Goal: Task Accomplishment & Management: Manage account settings

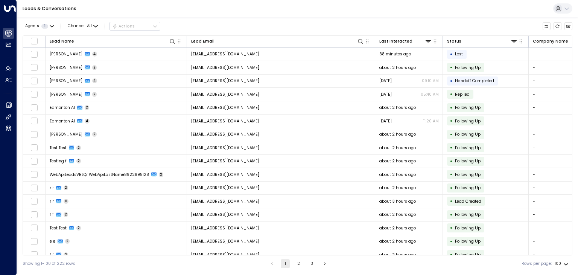
scroll to position [626, 0]
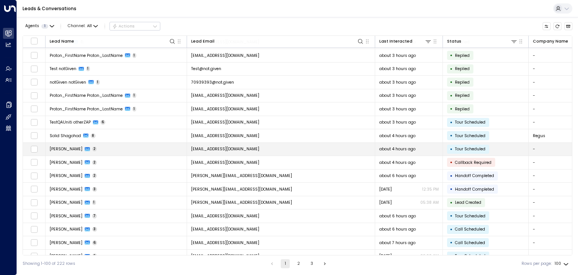
click at [255, 143] on td "[EMAIL_ADDRESS][DOMAIN_NAME]" at bounding box center [281, 149] width 188 height 13
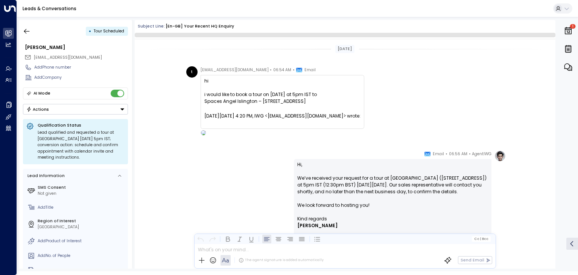
scroll to position [70, 0]
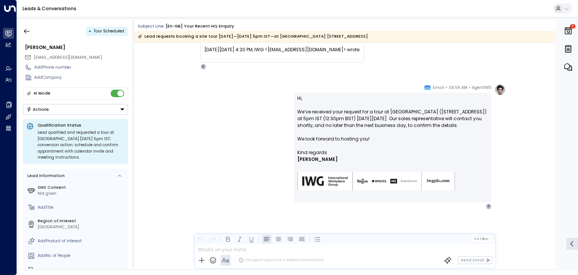
click at [81, 108] on button "Actions" at bounding box center [75, 109] width 105 height 11
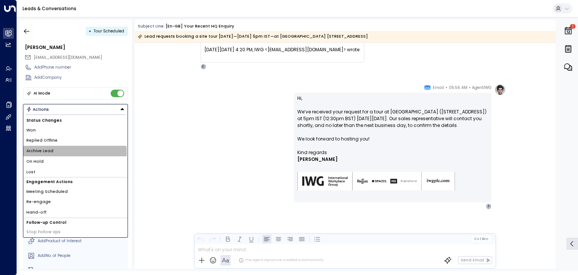
click at [60, 151] on li "Archive Lead" at bounding box center [75, 151] width 104 height 11
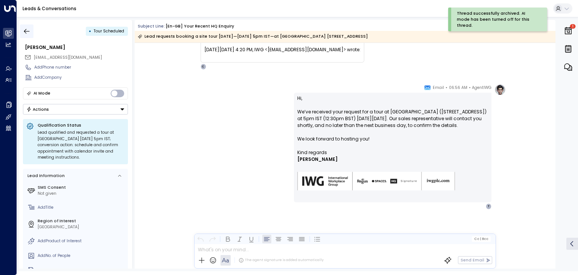
click at [27, 33] on icon "button" at bounding box center [27, 31] width 8 height 8
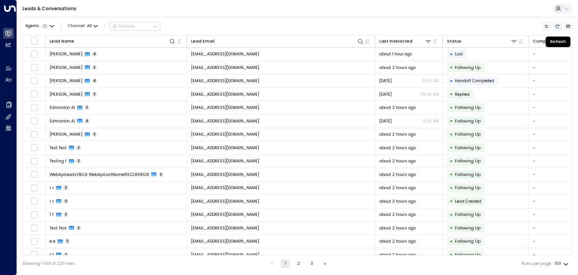
click at [557, 25] on icon "Refresh" at bounding box center [557, 26] width 5 height 5
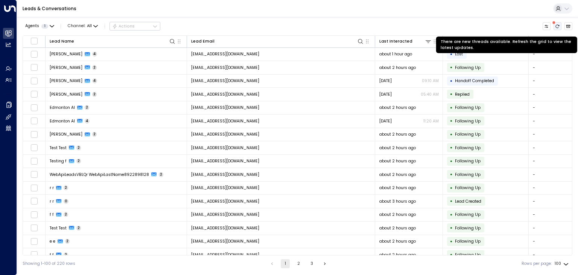
click at [557, 25] on icon "There are new threads available. Refresh the grid to view the latest updates." at bounding box center [557, 26] width 5 height 5
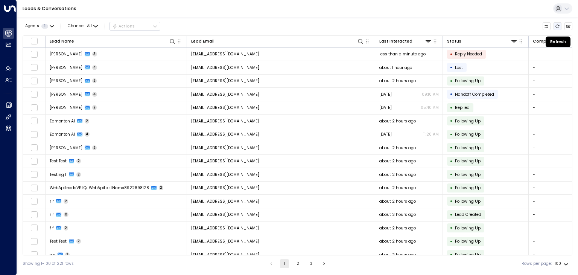
click at [561, 24] on button "Refresh" at bounding box center [557, 26] width 8 height 8
click at [557, 28] on icon "Refresh" at bounding box center [557, 26] width 5 height 5
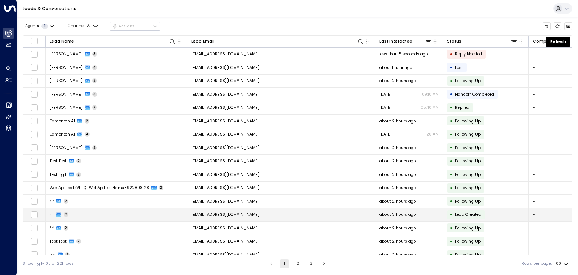
click at [556, 27] on icon "Refresh" at bounding box center [557, 26] width 5 height 5
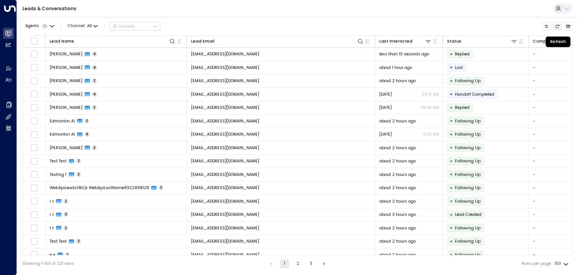
click at [559, 27] on icon "Refresh" at bounding box center [557, 26] width 5 height 5
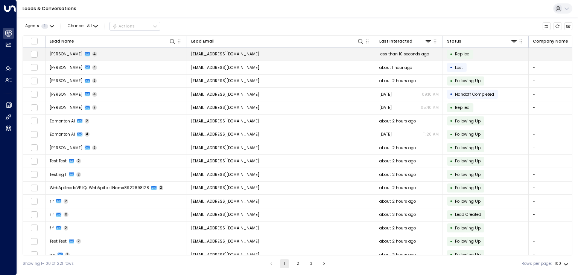
click at [287, 56] on td "[EMAIL_ADDRESS][DOMAIN_NAME]" at bounding box center [281, 54] width 188 height 13
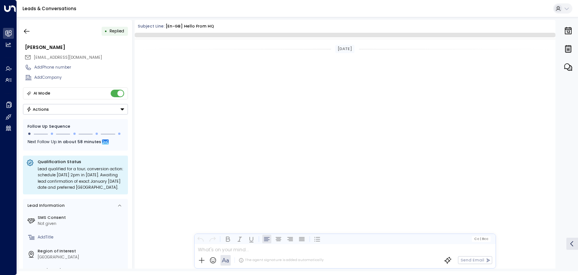
scroll to position [456, 0]
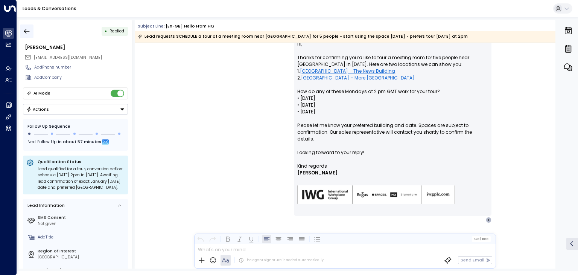
click at [27, 34] on icon "button" at bounding box center [27, 31] width 8 height 8
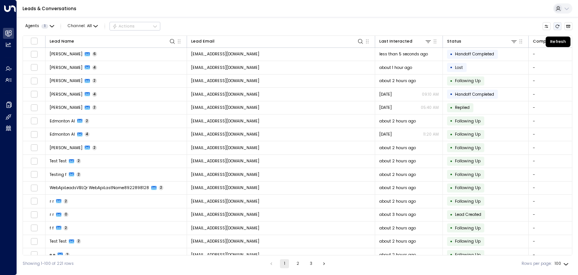
click at [558, 26] on icon "Refresh" at bounding box center [557, 26] width 5 height 5
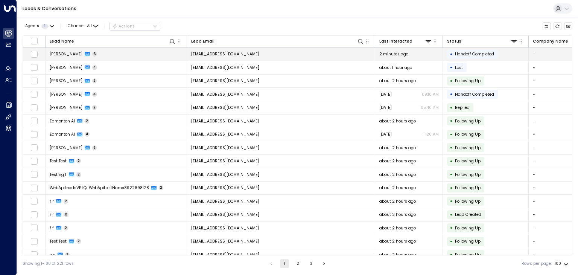
click at [213, 55] on span "[EMAIL_ADDRESS][DOMAIN_NAME]" at bounding box center [225, 54] width 68 height 6
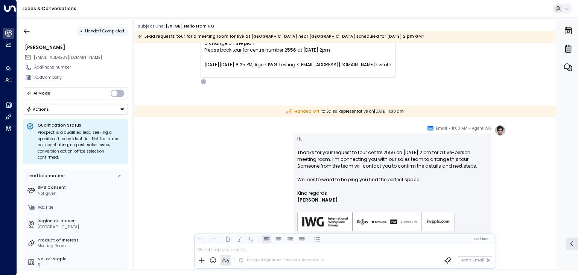
scroll to position [688, 0]
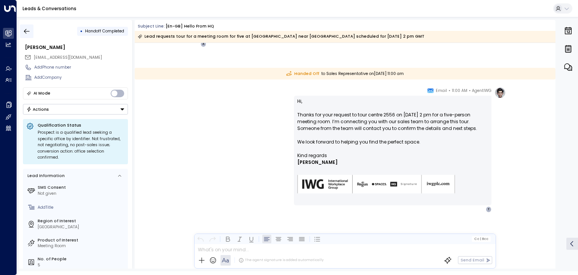
click at [23, 32] on icon "button" at bounding box center [27, 31] width 8 height 8
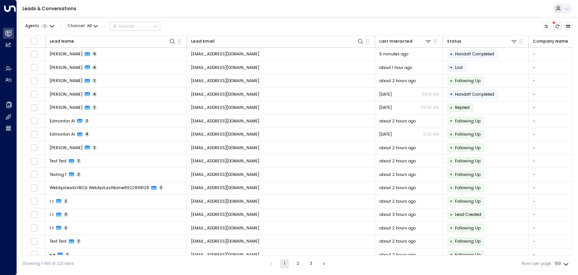
click at [558, 27] on icon "There are new threads available. Refresh the grid to view the latest updates." at bounding box center [558, 25] width 4 height 3
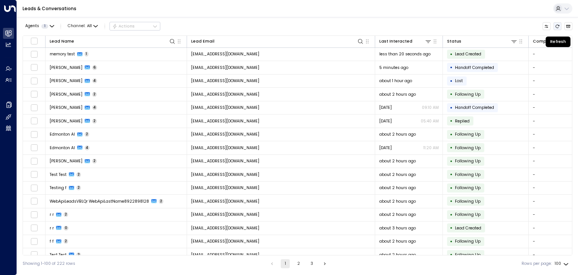
click at [558, 27] on icon "Refresh" at bounding box center [558, 25] width 4 height 3
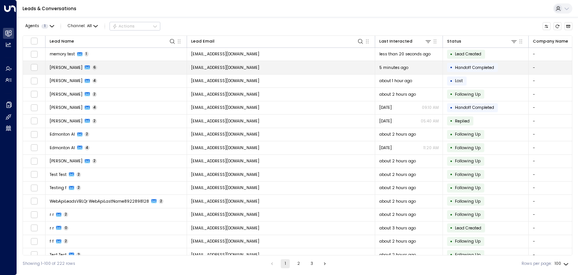
click at [238, 68] on span "[EMAIL_ADDRESS][DOMAIN_NAME]" at bounding box center [225, 68] width 68 height 6
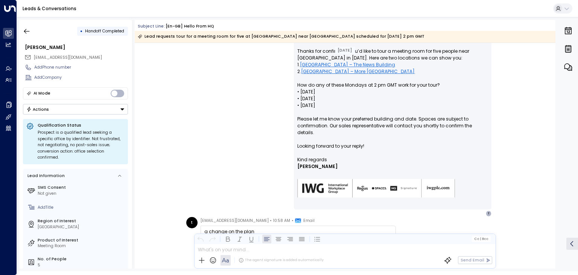
scroll to position [575, 0]
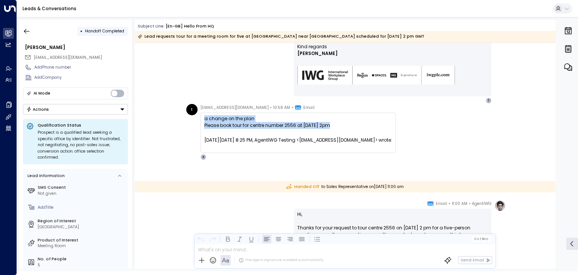
drag, startPoint x: 204, startPoint y: 119, endPoint x: 330, endPoint y: 122, distance: 126.4
click at [330, 122] on div "a change on the plan Please book tour for centre number 2556 at Nov 11 2pm On T…" at bounding box center [298, 132] width 188 height 35
copy div "a change on the plan Please book tour for centre number 2556 at Nov 11 2pm"
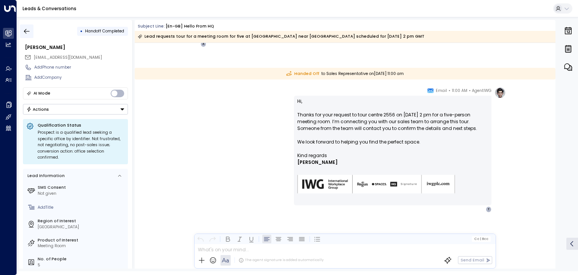
click at [23, 31] on icon "button" at bounding box center [27, 31] width 8 height 8
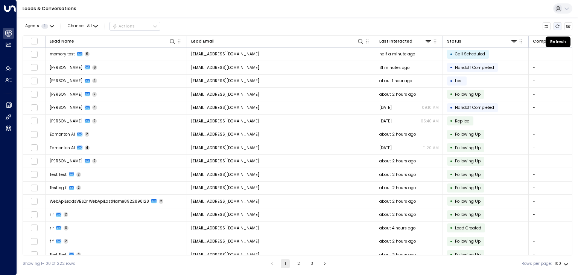
click at [559, 25] on icon "Refresh" at bounding box center [558, 25] width 4 height 3
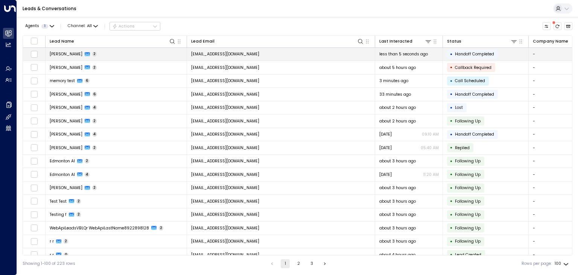
click at [263, 55] on td "[EMAIL_ADDRESS][DOMAIN_NAME]" at bounding box center [281, 54] width 188 height 13
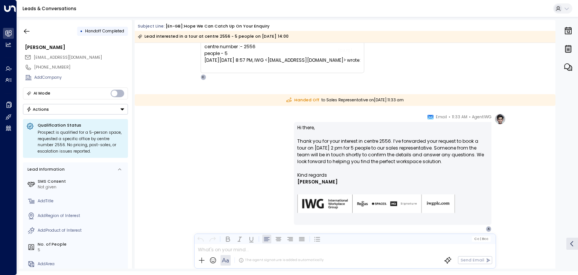
scroll to position [33, 0]
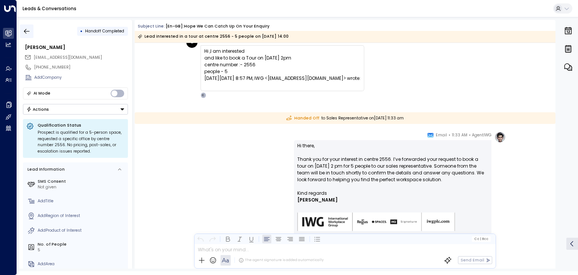
click at [22, 32] on button "button" at bounding box center [27, 31] width 14 height 14
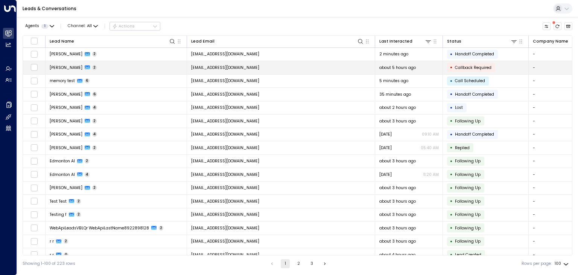
click at [267, 66] on td "[EMAIL_ADDRESS][DOMAIN_NAME]" at bounding box center [281, 67] width 188 height 13
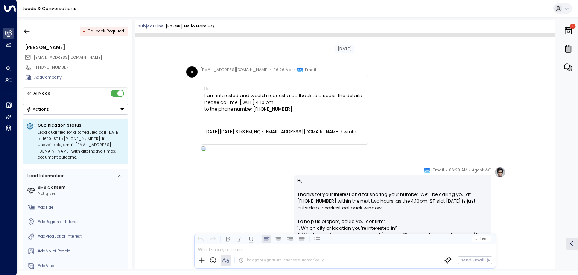
scroll to position [126, 0]
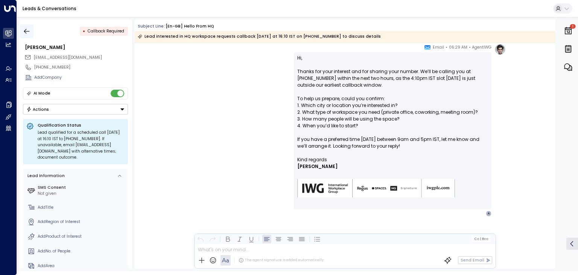
click at [26, 30] on icon "button" at bounding box center [27, 31] width 8 height 8
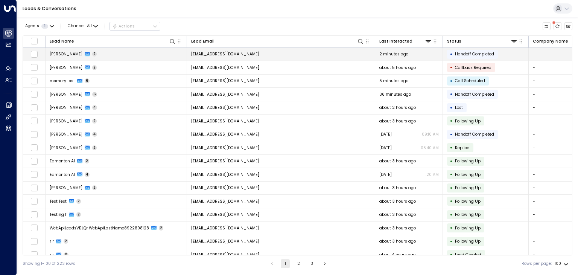
click at [401, 54] on span "2 minutes ago" at bounding box center [393, 54] width 29 height 6
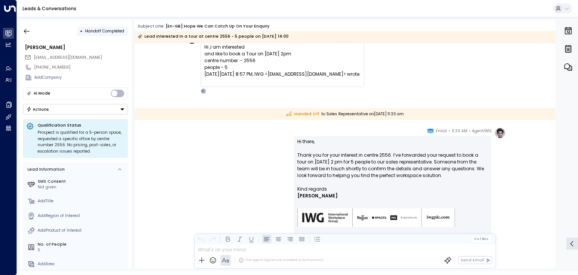
scroll to position [71, 0]
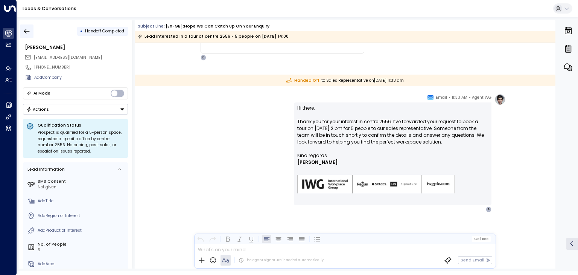
click at [29, 30] on icon "button" at bounding box center [27, 31] width 8 height 8
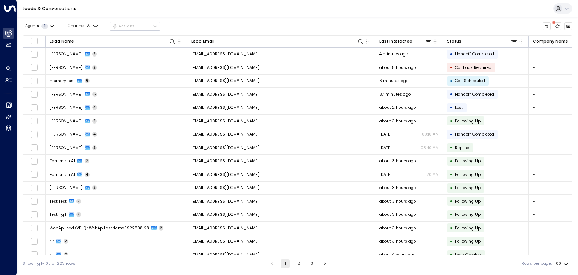
click at [327, 11] on div "Leads & Conversations" at bounding box center [297, 8] width 561 height 17
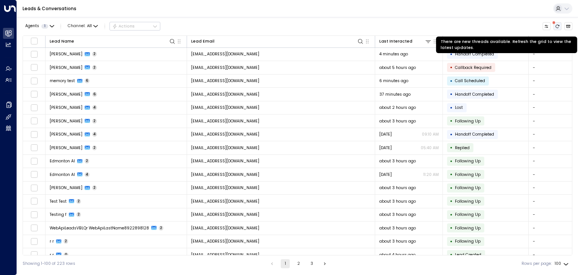
click at [560, 26] on button "There are new threads available. Refresh the grid to view the latest updates." at bounding box center [557, 26] width 8 height 8
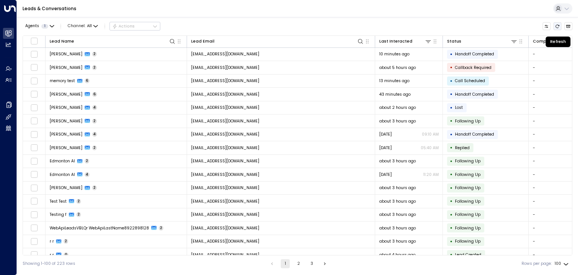
click at [560, 26] on button "Refresh" at bounding box center [557, 26] width 8 height 8
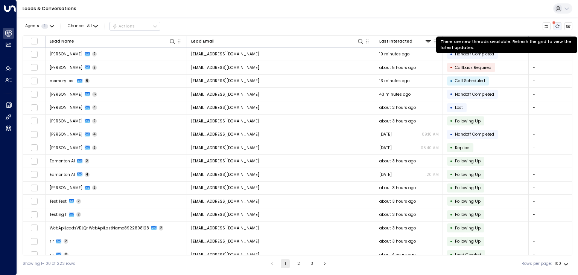
click at [560, 25] on button "There are new threads available. Refresh the grid to view the latest updates." at bounding box center [557, 26] width 8 height 8
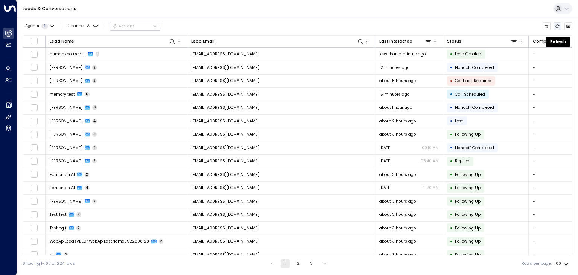
click at [560, 25] on button "Refresh" at bounding box center [557, 26] width 8 height 8
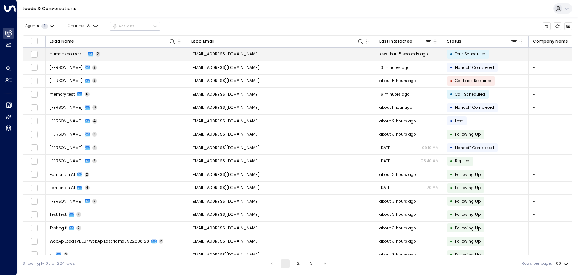
click at [131, 59] on td "humanspeakcall11 2" at bounding box center [116, 54] width 141 height 13
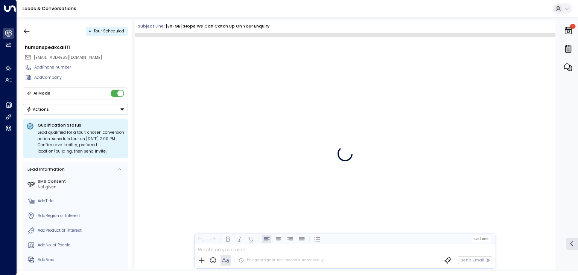
scroll to position [78, 0]
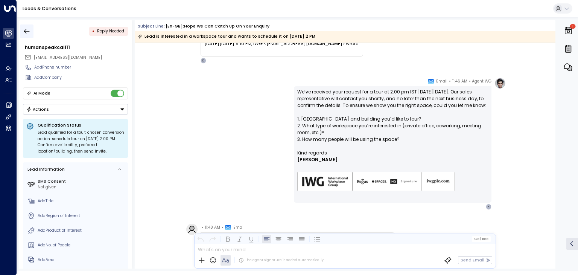
click at [29, 30] on icon "button" at bounding box center [27, 31] width 8 height 8
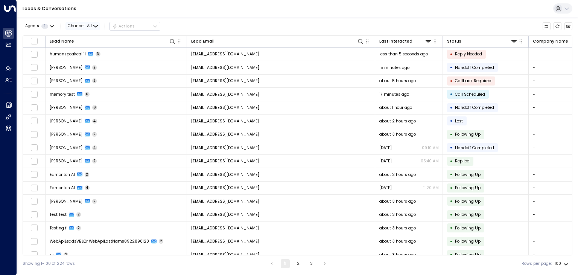
click at [27, 30] on div "Agents 1 Channel: All Actions" at bounding box center [92, 26] width 138 height 13
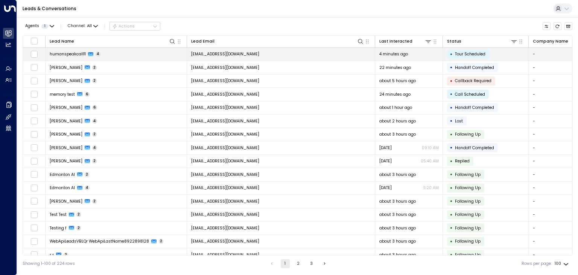
click at [258, 53] on td "[EMAIL_ADDRESS][DOMAIN_NAME]" at bounding box center [281, 54] width 188 height 13
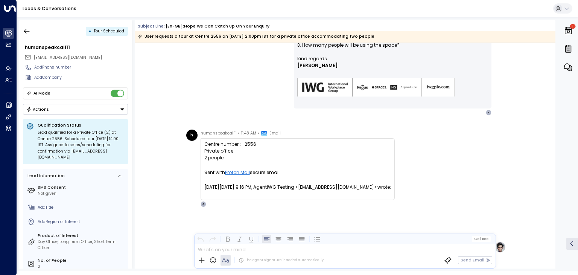
scroll to position [327, 0]
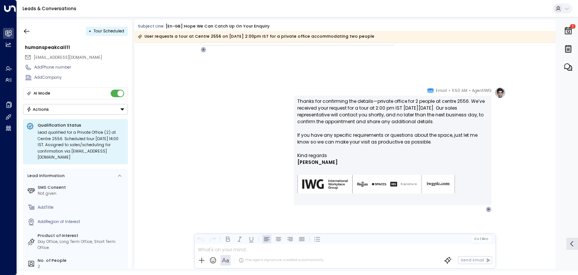
click at [372, 11] on div "Leads & Conversations" at bounding box center [297, 8] width 561 height 17
click at [27, 33] on icon "button" at bounding box center [27, 31] width 8 height 8
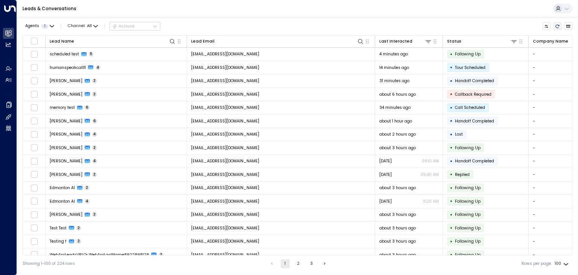
click at [557, 27] on icon "Refresh" at bounding box center [558, 25] width 4 height 3
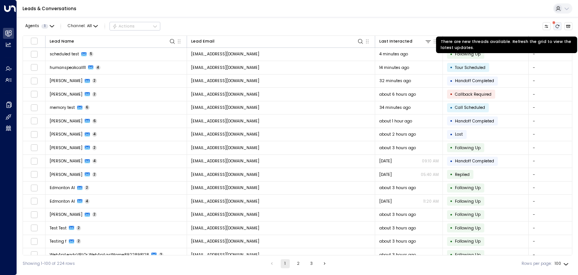
click at [558, 27] on icon "There are new threads available. Refresh the grid to view the latest updates." at bounding box center [557, 26] width 5 height 5
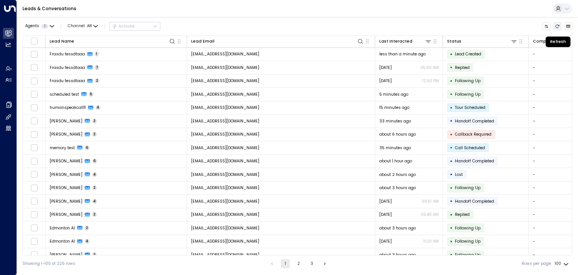
click at [558, 27] on icon "Refresh" at bounding box center [558, 25] width 4 height 3
click at [558, 27] on icon "Refresh" at bounding box center [557, 26] width 5 height 5
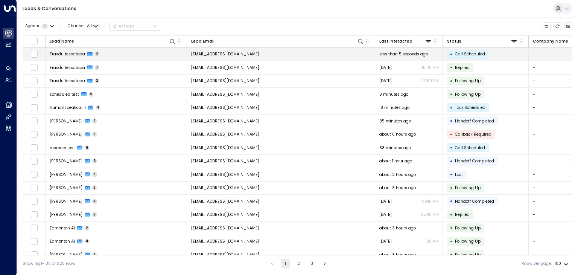
click at [240, 50] on td "[EMAIL_ADDRESS][DOMAIN_NAME]" at bounding box center [281, 54] width 188 height 13
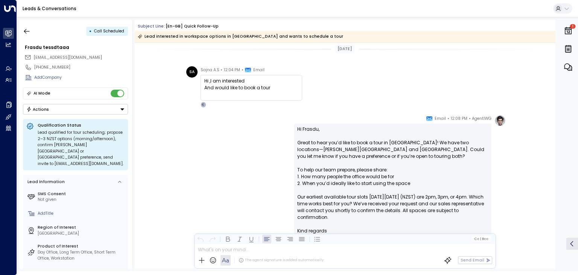
scroll to position [79, 0]
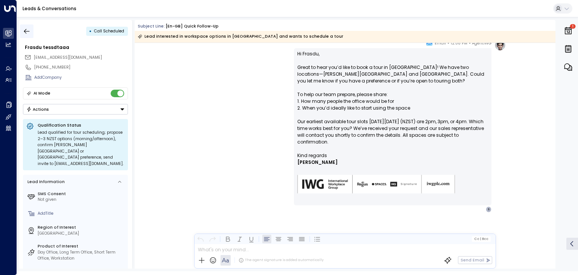
click at [27, 30] on icon "button" at bounding box center [27, 31] width 8 height 8
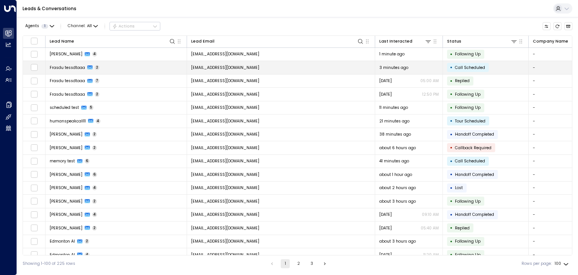
click at [321, 68] on td "[EMAIL_ADDRESS][DOMAIN_NAME]" at bounding box center [281, 67] width 188 height 13
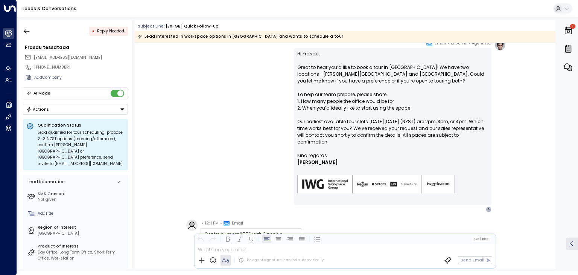
scroll to position [128, 0]
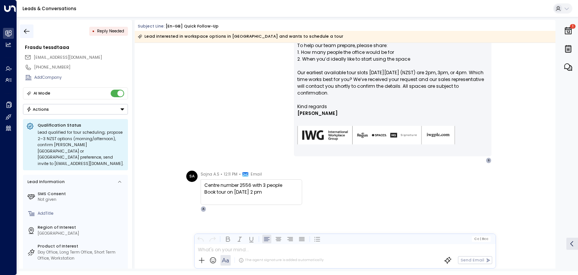
click at [28, 31] on icon "button" at bounding box center [27, 31] width 6 height 5
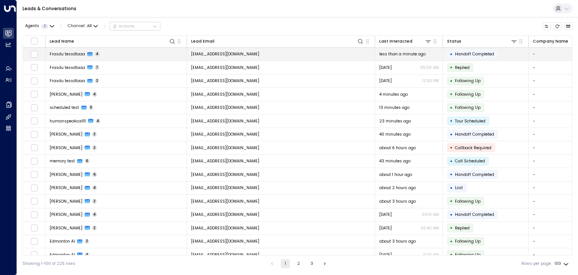
click at [239, 49] on td "[EMAIL_ADDRESS][DOMAIN_NAME]" at bounding box center [281, 54] width 188 height 13
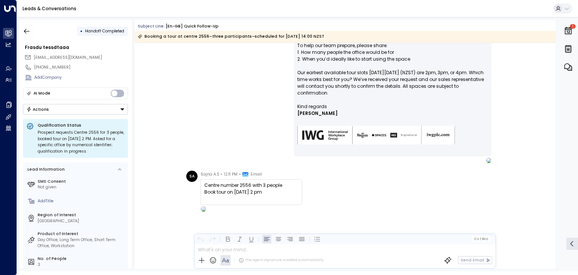
scroll to position [272, 0]
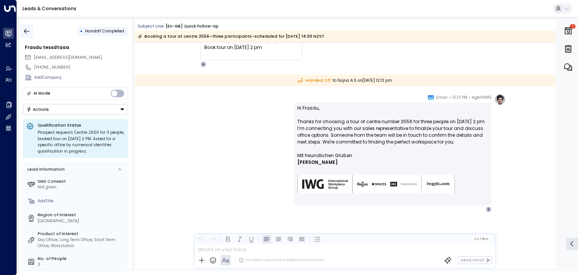
click at [26, 33] on icon "button" at bounding box center [27, 31] width 8 height 8
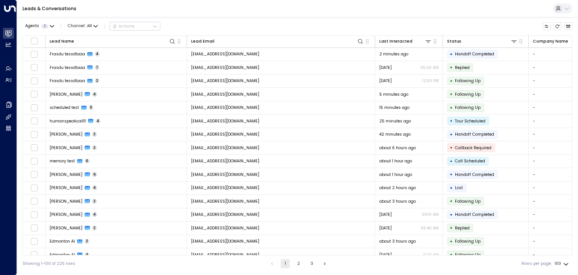
click at [327, 11] on div "Leads & Conversations" at bounding box center [297, 8] width 561 height 17
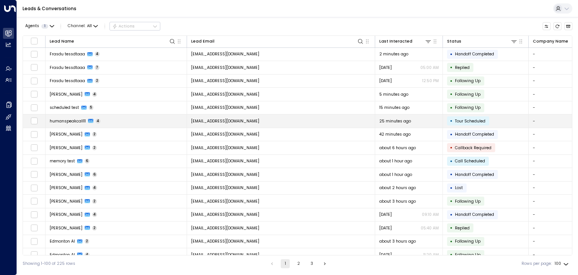
click at [262, 117] on td "[EMAIL_ADDRESS][DOMAIN_NAME]" at bounding box center [281, 120] width 188 height 13
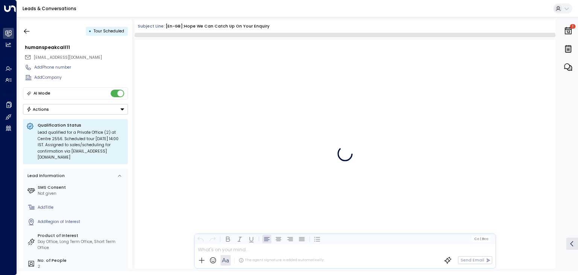
scroll to position [323, 0]
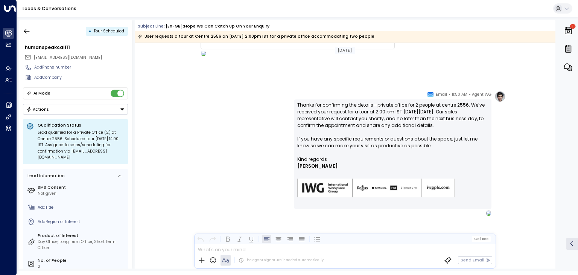
click at [62, 106] on button "Actions" at bounding box center [75, 109] width 105 height 11
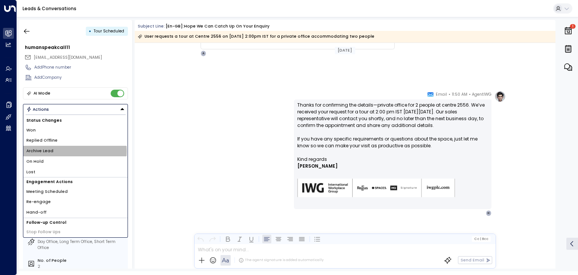
click at [64, 150] on li "Archive Lead" at bounding box center [75, 151] width 104 height 11
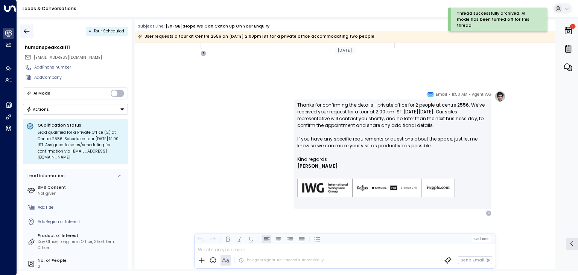
click at [30, 30] on icon "button" at bounding box center [27, 31] width 8 height 8
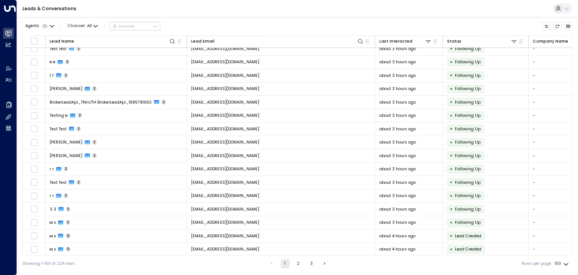
scroll to position [602, 0]
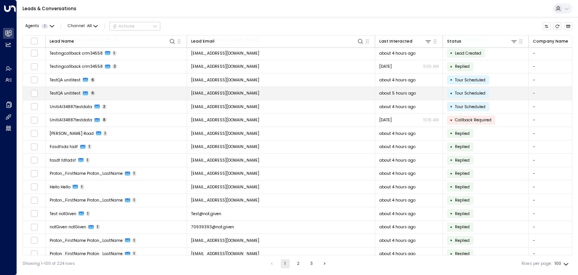
click at [236, 90] on span "[EMAIL_ADDRESS][DOMAIN_NAME]" at bounding box center [225, 93] width 68 height 6
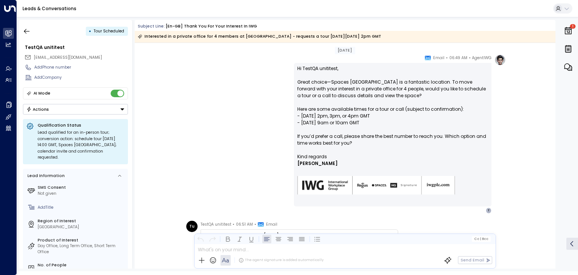
scroll to position [1016, 0]
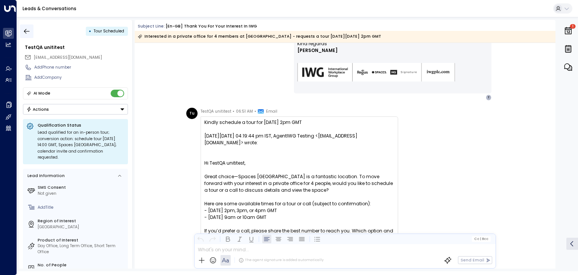
click at [29, 30] on icon "button" at bounding box center [27, 31] width 8 height 8
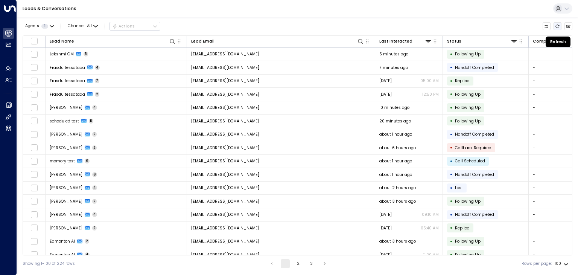
click at [558, 26] on icon "Refresh" at bounding box center [557, 26] width 5 height 5
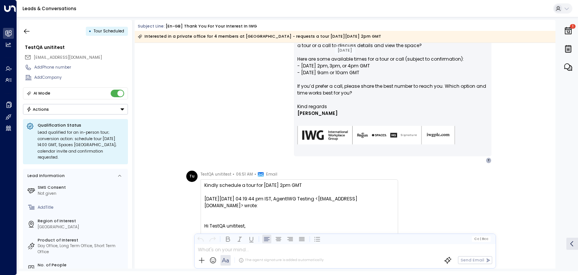
scroll to position [878, 0]
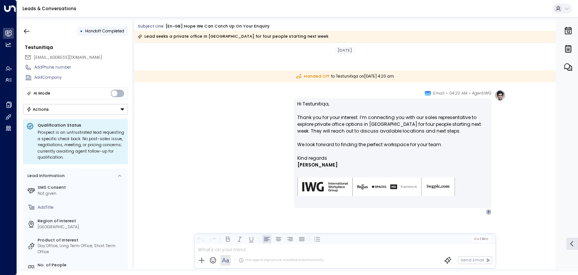
scroll to position [407, 0]
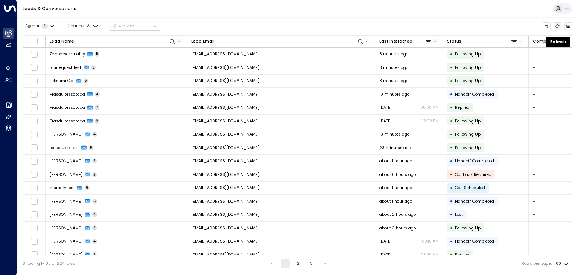
click at [559, 23] on button "Refresh" at bounding box center [557, 26] width 8 height 8
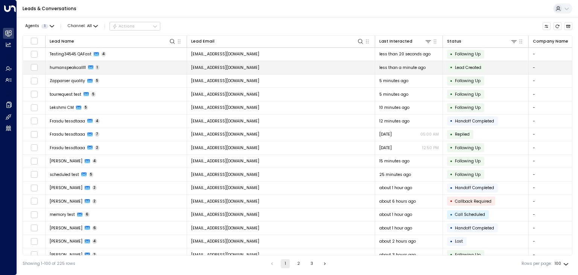
click at [261, 65] on td "[EMAIL_ADDRESS][DOMAIN_NAME]" at bounding box center [281, 67] width 188 height 13
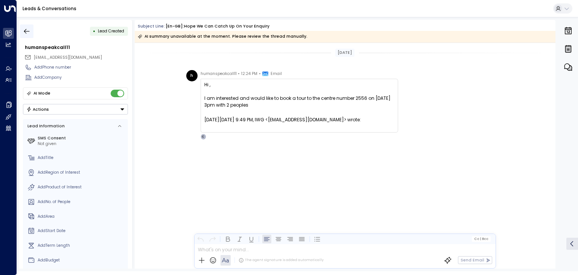
click at [26, 30] on icon "button" at bounding box center [27, 31] width 8 height 8
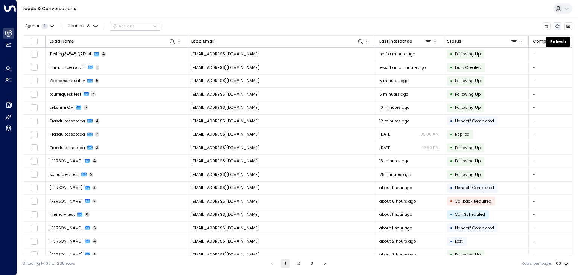
click at [558, 25] on icon "Refresh" at bounding box center [557, 26] width 5 height 5
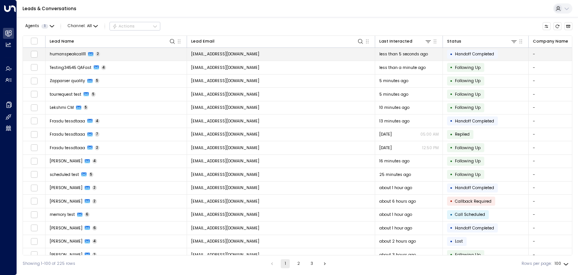
click at [267, 54] on td "[EMAIL_ADDRESS][DOMAIN_NAME]" at bounding box center [281, 54] width 188 height 13
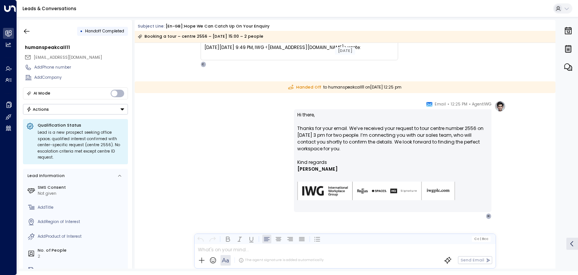
scroll to position [79, 0]
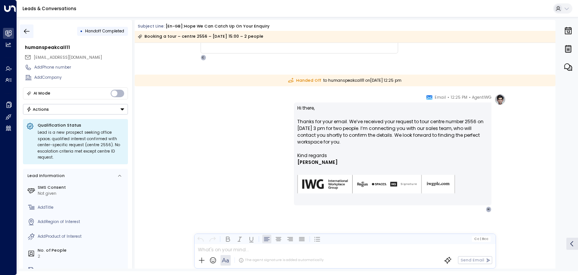
click at [31, 30] on button "button" at bounding box center [27, 31] width 14 height 14
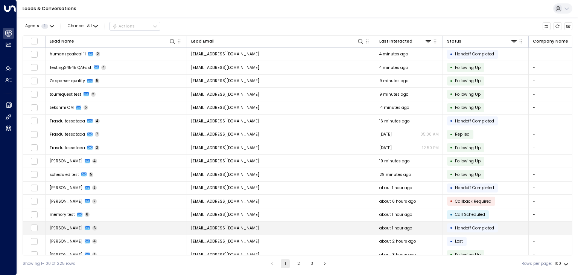
click at [238, 225] on span "[EMAIL_ADDRESS][DOMAIN_NAME]" at bounding box center [225, 228] width 68 height 6
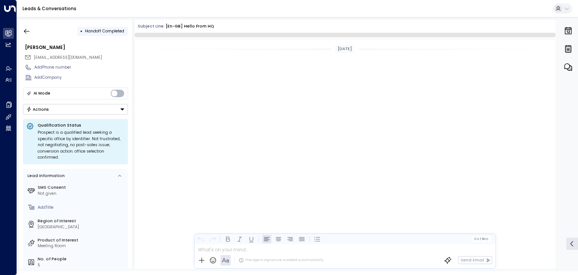
scroll to position [684, 0]
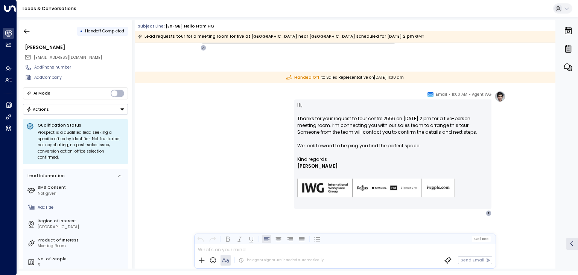
click at [105, 107] on button "Actions" at bounding box center [75, 109] width 105 height 11
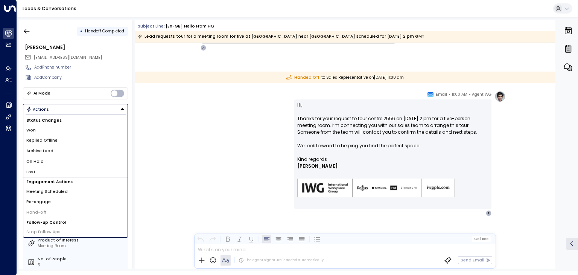
click at [66, 146] on li "Archive Lead" at bounding box center [75, 151] width 104 height 11
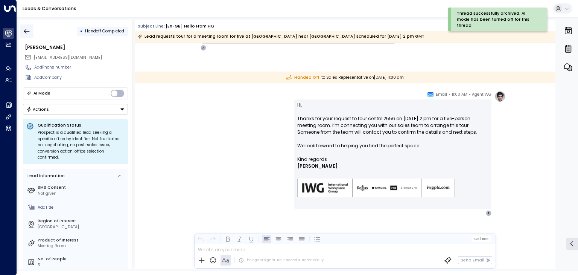
click at [29, 32] on icon "button" at bounding box center [27, 31] width 8 height 8
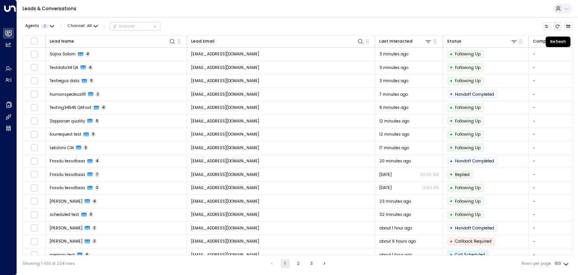
click at [560, 26] on button "Refresh" at bounding box center [557, 26] width 8 height 8
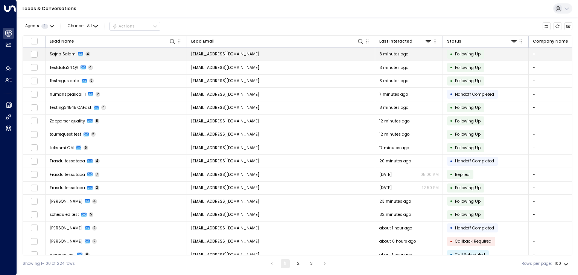
click at [321, 53] on td "sajna.salam@testhouse.net" at bounding box center [281, 54] width 188 height 13
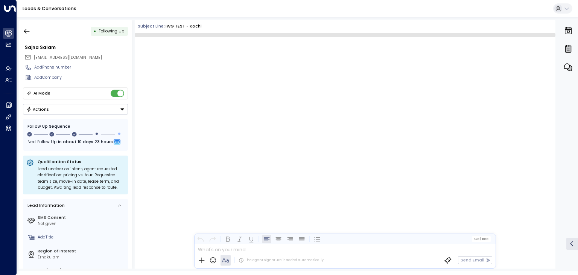
scroll to position [623, 0]
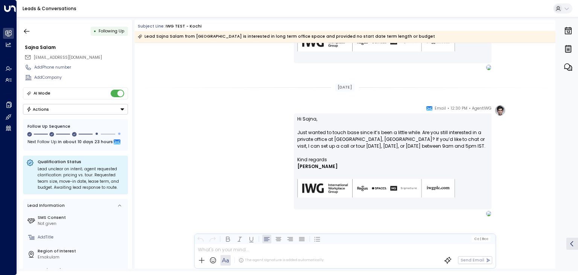
click at [70, 109] on button "Actions" at bounding box center [75, 109] width 105 height 11
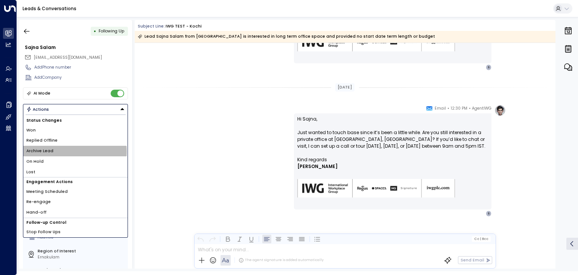
click at [58, 150] on li "Archive Lead" at bounding box center [75, 151] width 104 height 11
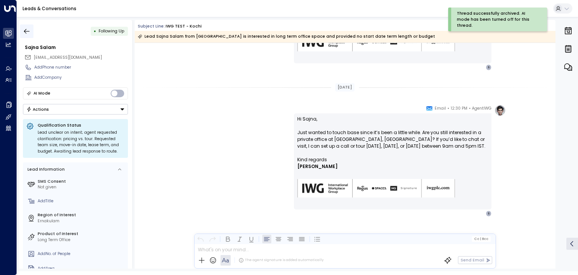
click at [30, 30] on button "button" at bounding box center [27, 31] width 14 height 14
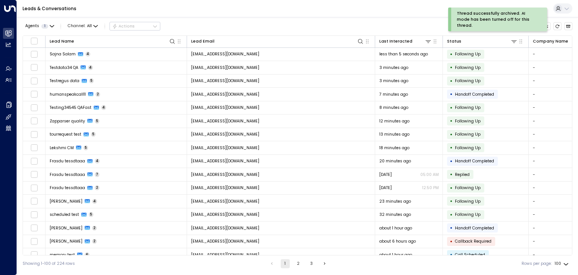
click at [557, 28] on div "Thread successfully archived. AI mode has been turned off for this thread." at bounding box center [509, 20] width 122 height 24
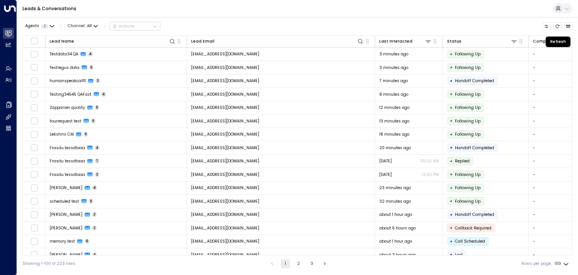
click at [557, 28] on icon "Refresh" at bounding box center [557, 26] width 5 height 5
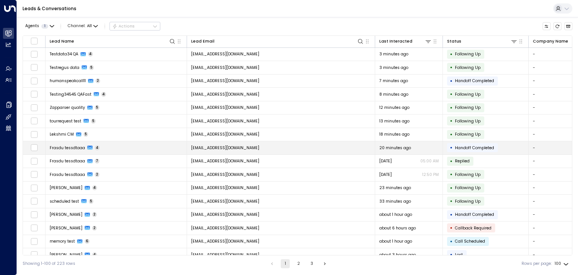
click at [304, 151] on td "[EMAIL_ADDRESS][DOMAIN_NAME]" at bounding box center [281, 147] width 188 height 13
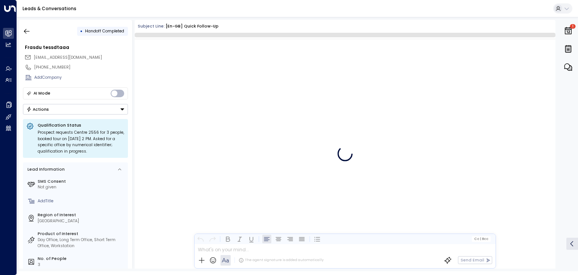
scroll to position [269, 0]
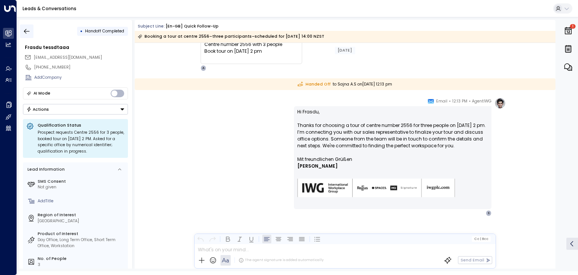
click at [27, 35] on button "button" at bounding box center [27, 31] width 14 height 14
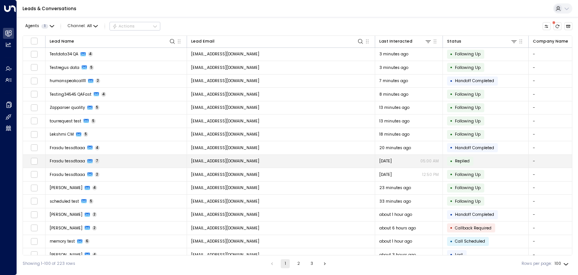
click at [240, 160] on td "[EMAIL_ADDRESS][DOMAIN_NAME]" at bounding box center [281, 161] width 188 height 13
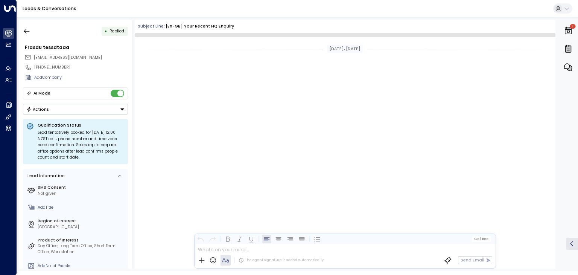
scroll to position [687, 0]
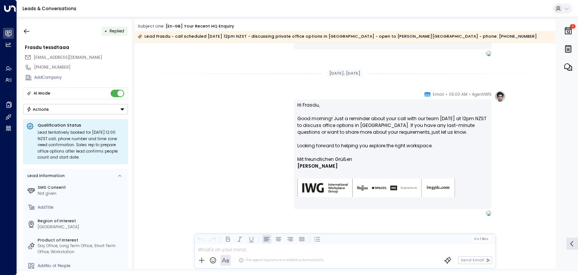
click at [71, 107] on button "Actions" at bounding box center [75, 109] width 105 height 11
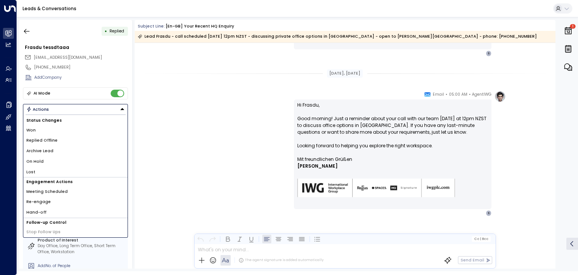
click at [45, 150] on span "Archive Lead" at bounding box center [39, 151] width 27 height 6
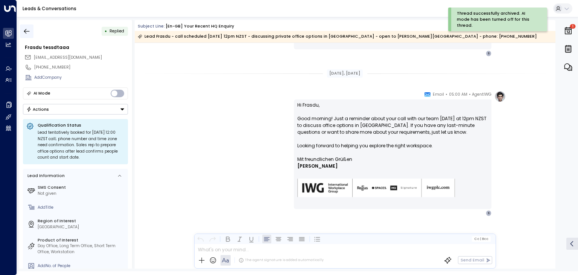
click at [27, 32] on icon "button" at bounding box center [27, 31] width 8 height 8
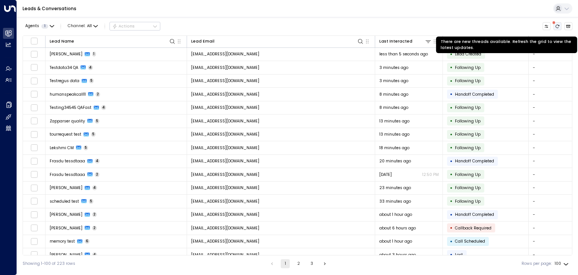
click at [555, 26] on icon "There are new threads available. Refresh the grid to view the latest updates." at bounding box center [557, 26] width 5 height 5
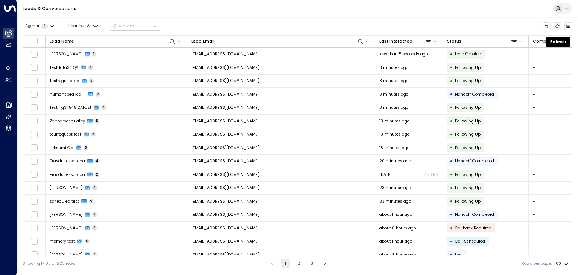
click at [556, 27] on icon "Refresh" at bounding box center [557, 26] width 5 height 5
click at [557, 24] on icon "Refresh" at bounding box center [557, 26] width 5 height 5
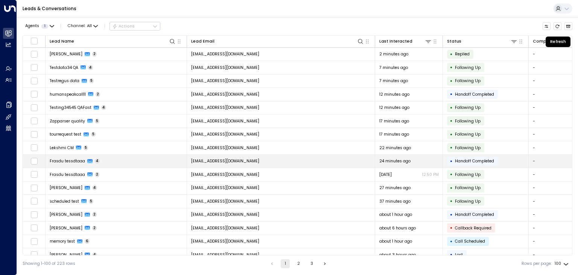
drag, startPoint x: 557, startPoint y: 26, endPoint x: 485, endPoint y: 157, distance: 149.2
click at [557, 26] on icon "Refresh" at bounding box center [557, 26] width 5 height 5
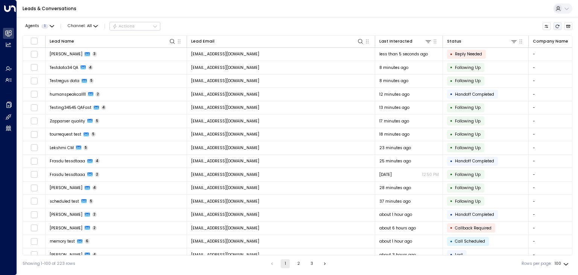
click at [558, 27] on icon "Refresh" at bounding box center [558, 25] width 4 height 3
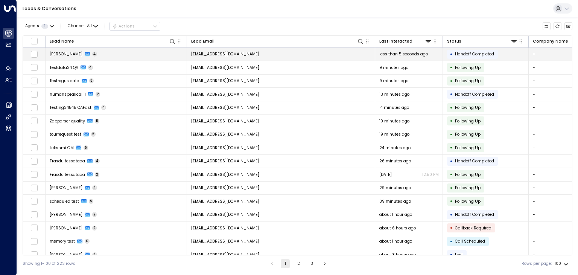
click at [262, 55] on td "[EMAIL_ADDRESS][DOMAIN_NAME]" at bounding box center [281, 54] width 188 height 13
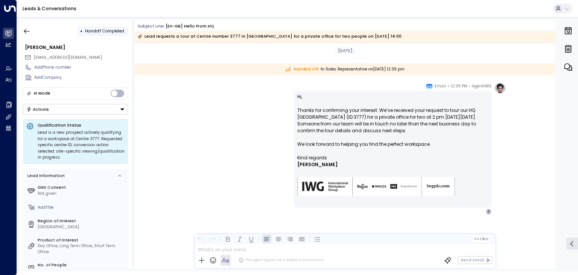
scroll to position [333, 0]
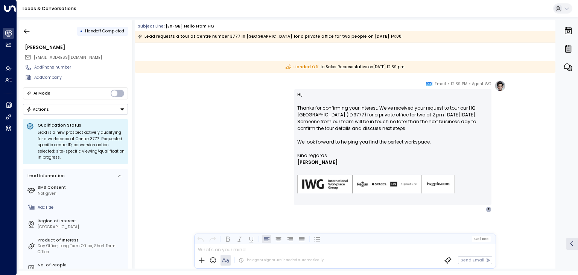
drag, startPoint x: 29, startPoint y: 27, endPoint x: 30, endPoint y: 1, distance: 26.4
click at [29, 27] on icon "button" at bounding box center [27, 31] width 8 height 8
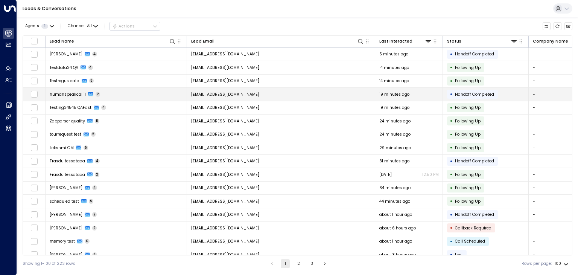
click at [250, 94] on span "[EMAIL_ADDRESS][DOMAIN_NAME]" at bounding box center [225, 94] width 68 height 6
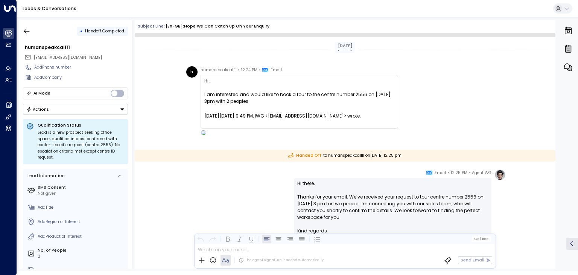
scroll to position [75, 0]
